Goal: Task Accomplishment & Management: Manage account settings

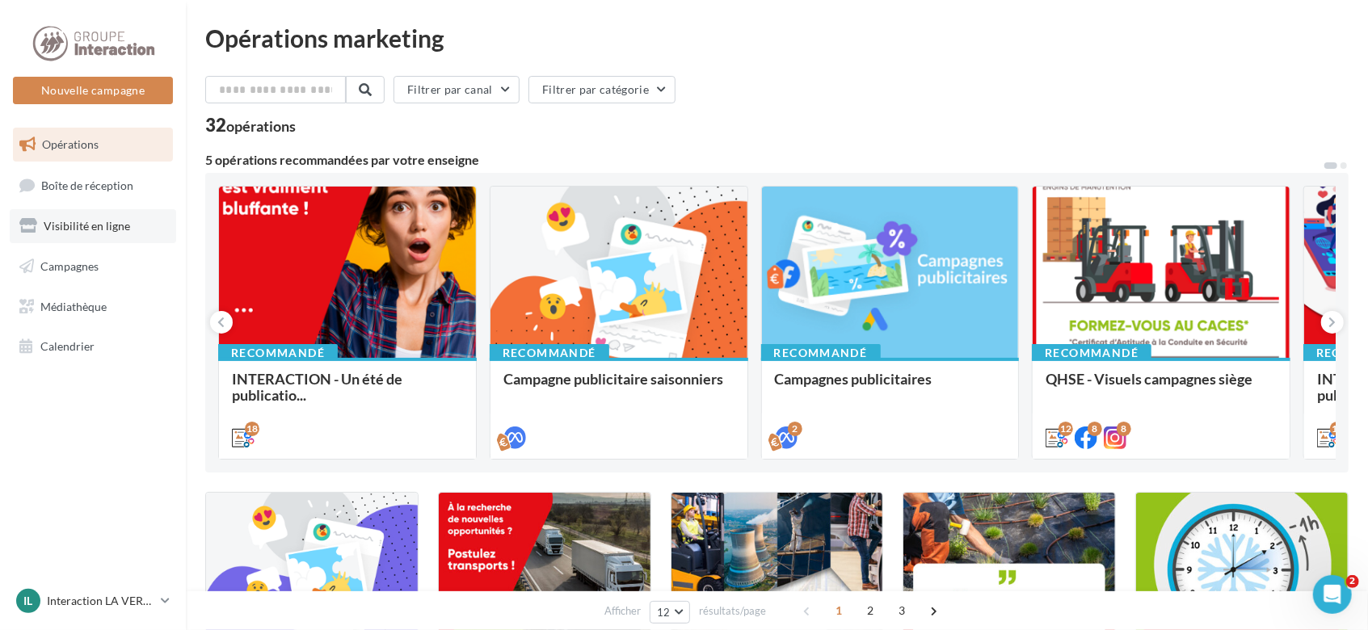
click at [84, 229] on span "Visibilité en ligne" at bounding box center [87, 226] width 86 height 14
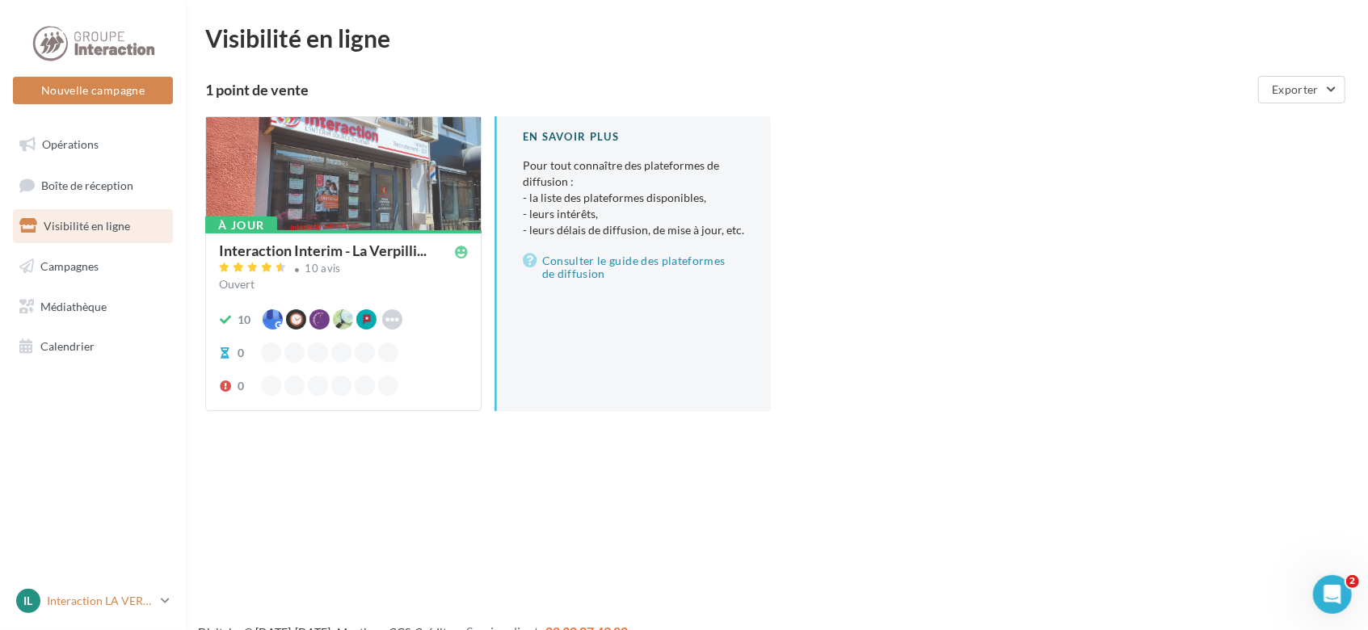
click at [165, 601] on icon at bounding box center [165, 601] width 9 height 14
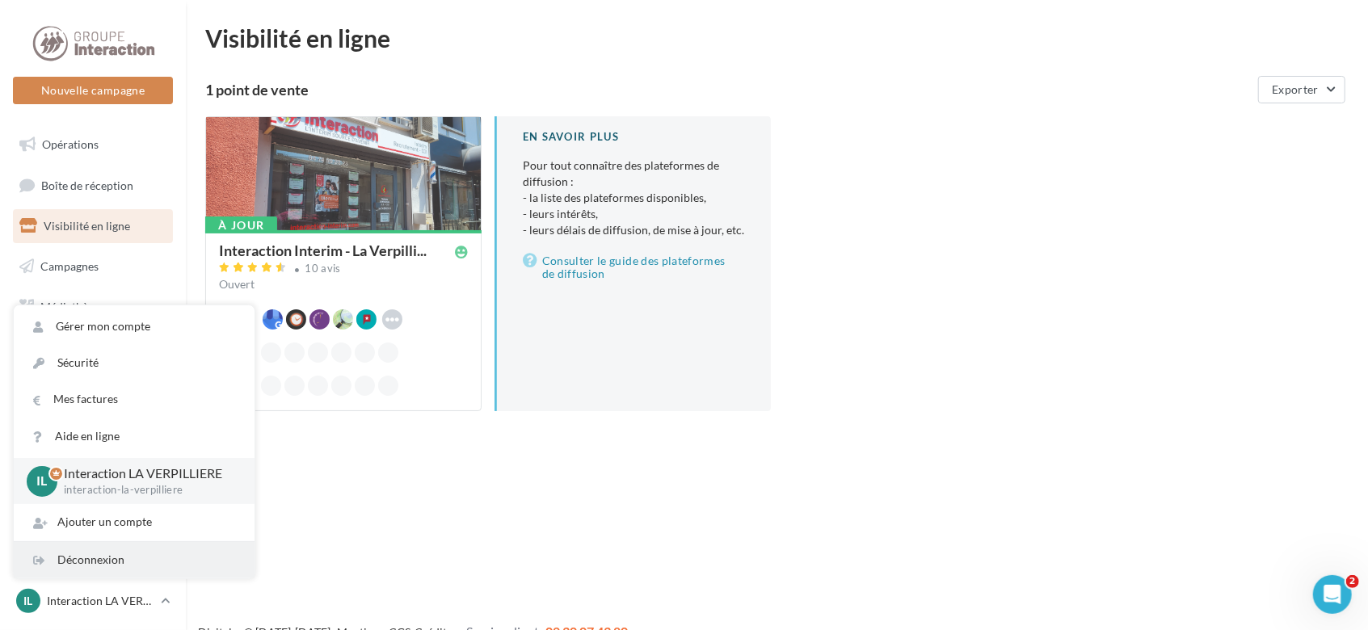
click at [141, 561] on div "Déconnexion" at bounding box center [134, 560] width 241 height 36
